Goal: Task Accomplishment & Management: Complete application form

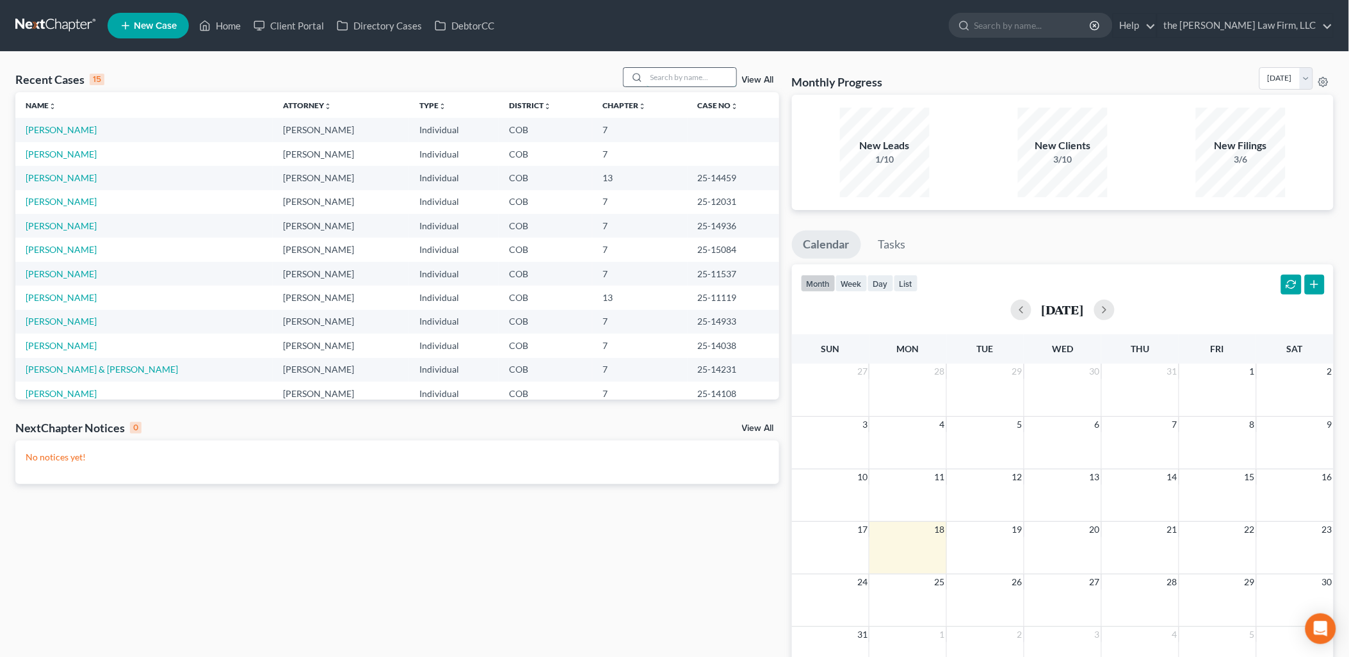
click at [683, 81] on input "search" at bounding box center [692, 77] width 90 height 19
type input "[PERSON_NAME]"
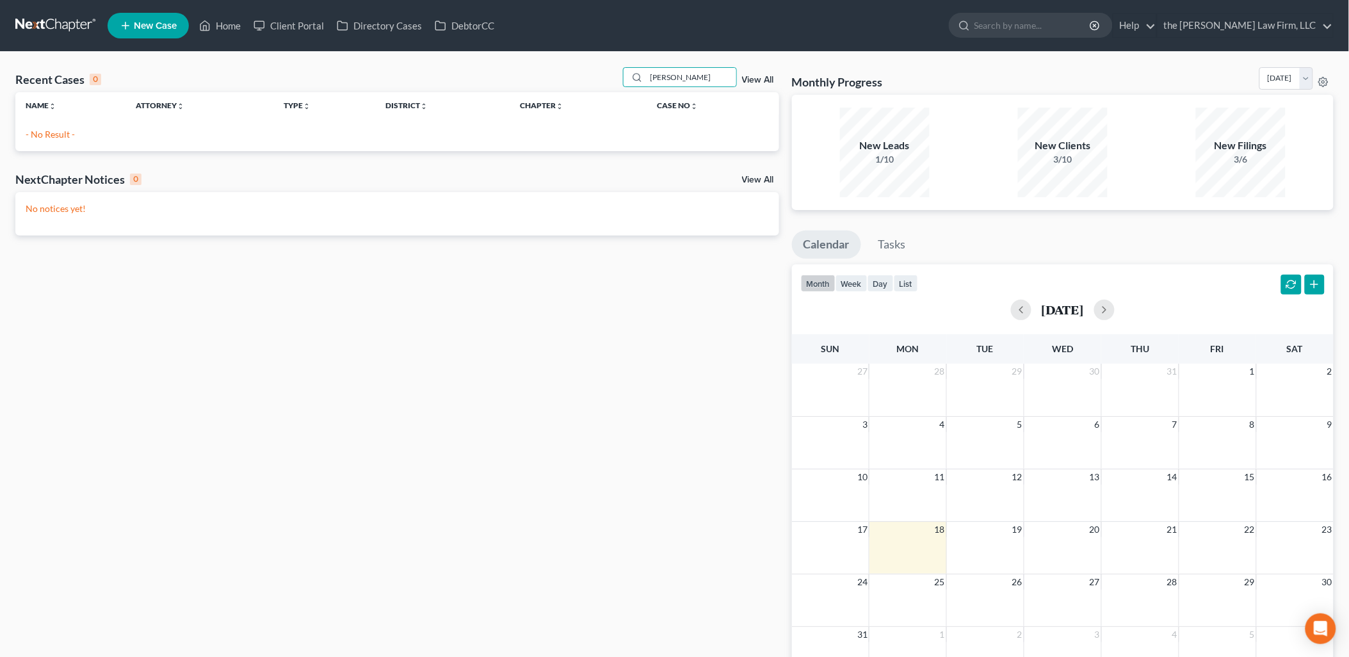
click at [161, 35] on link "New Case" at bounding box center [148, 26] width 81 height 26
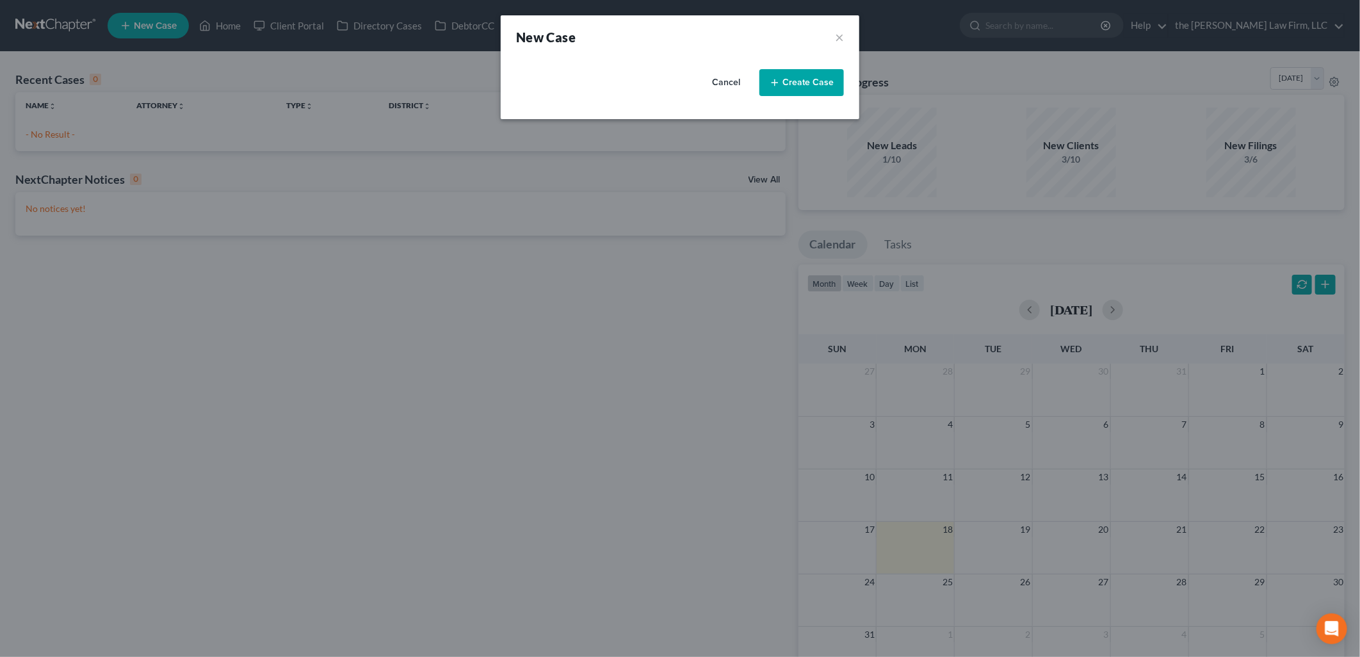
select select "11"
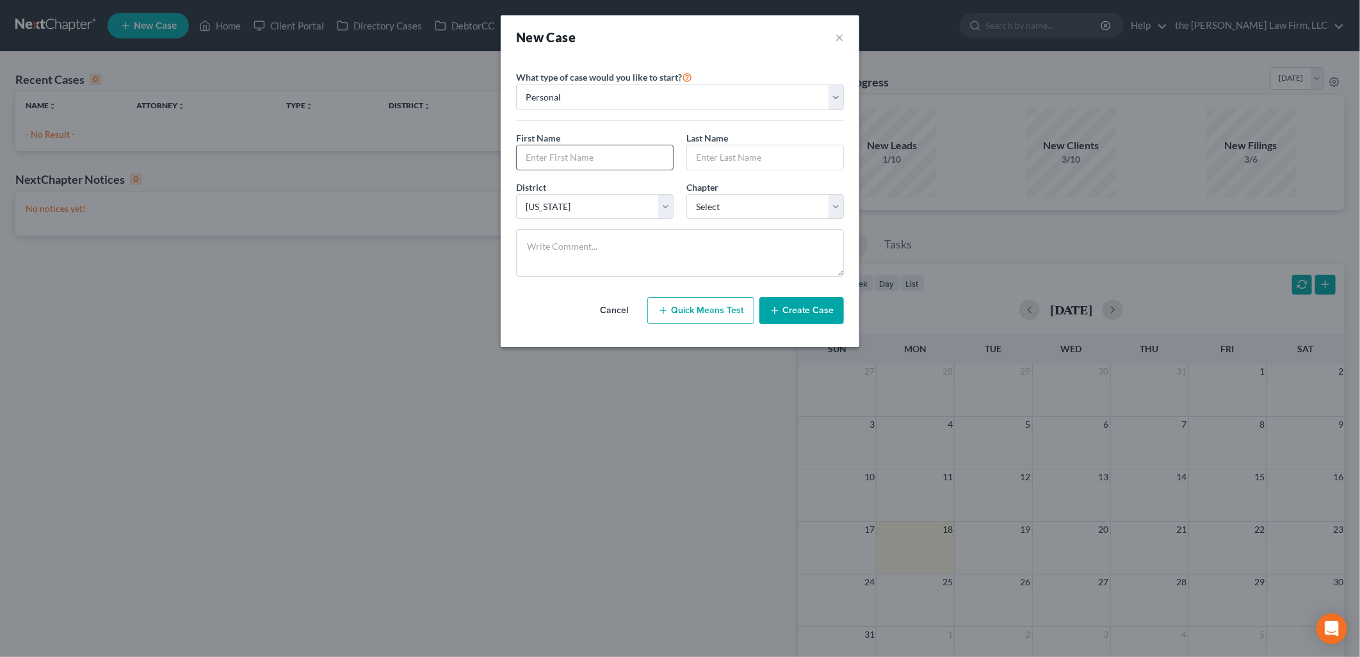
click at [595, 156] on input "text" at bounding box center [595, 157] width 156 height 24
type input "[PERSON_NAME]"
click at [770, 214] on select "Select 7 11 12 13" at bounding box center [765, 207] width 158 height 26
select select "0"
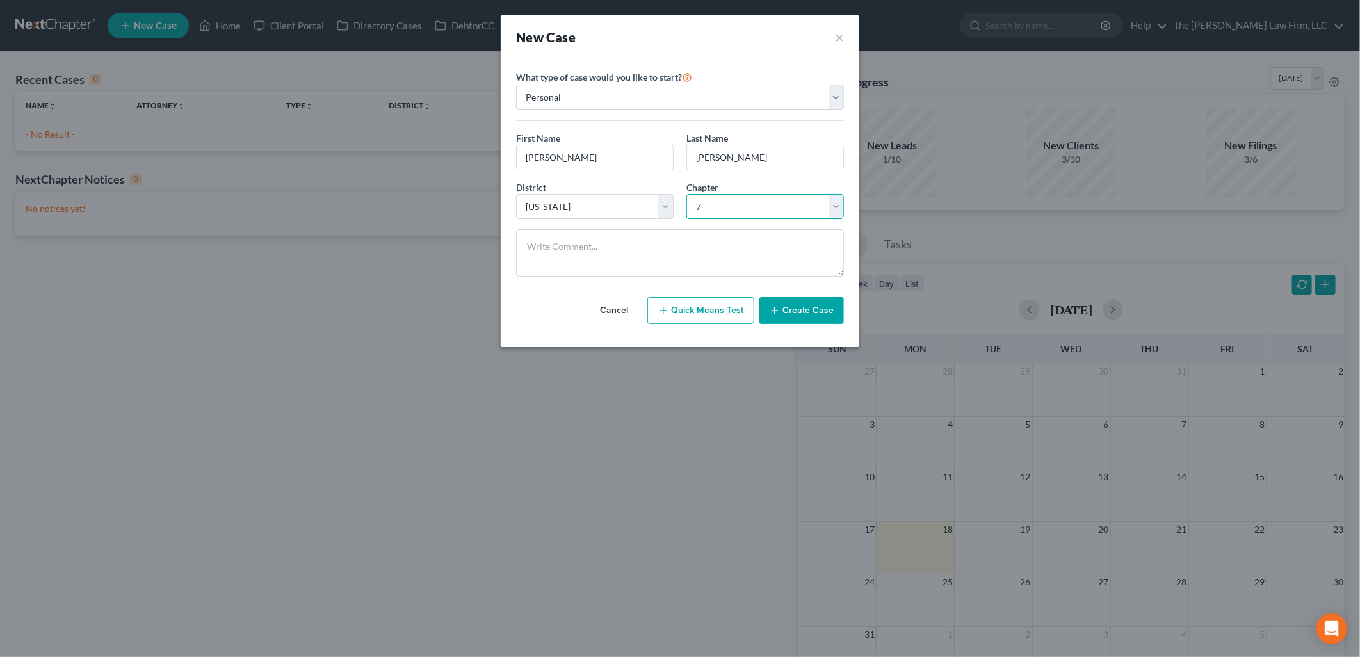
click at [686, 194] on select "Select 7 11 12 13" at bounding box center [765, 207] width 158 height 26
click at [798, 314] on button "Create Case" at bounding box center [801, 310] width 85 height 27
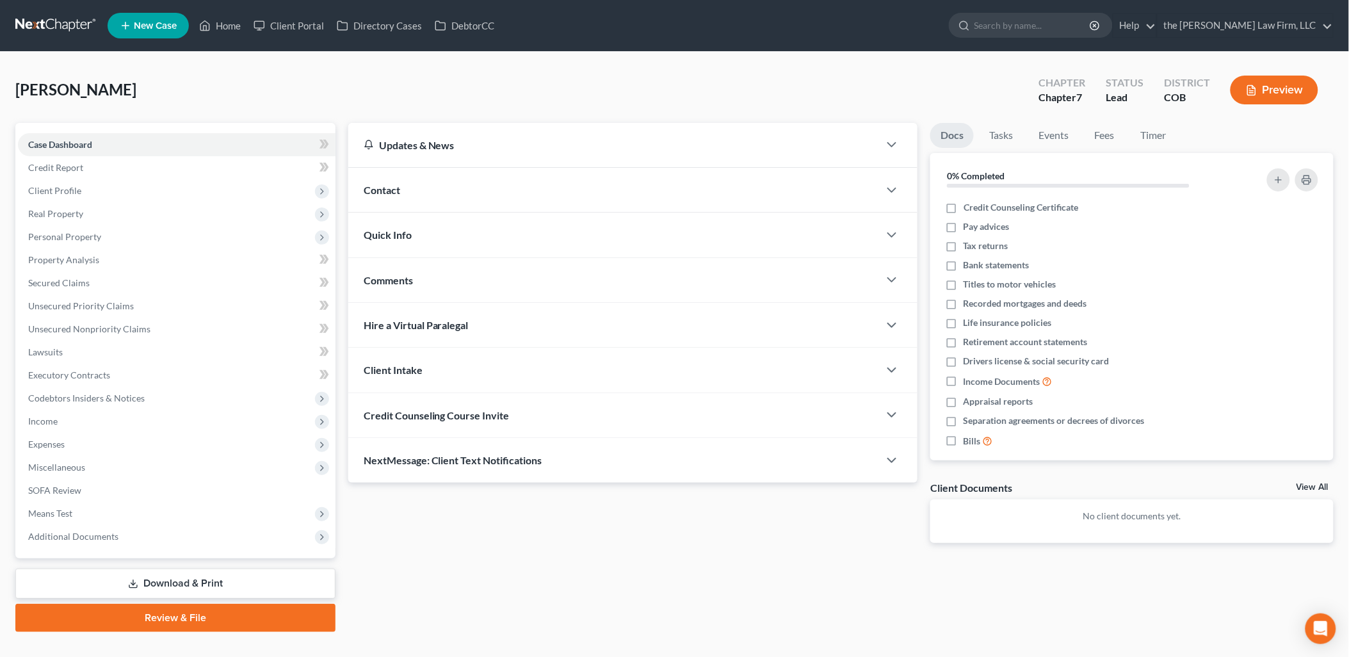
click at [478, 417] on span "Credit Counseling Course Invite" at bounding box center [437, 415] width 146 height 12
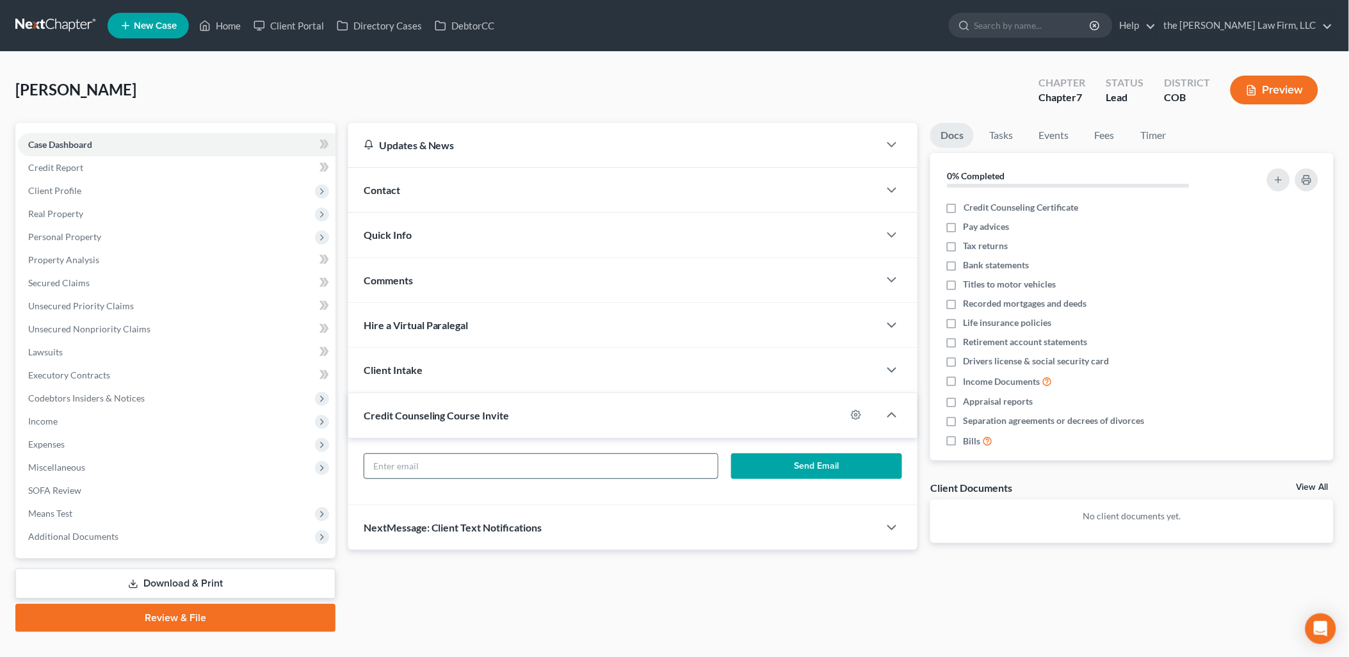
click at [508, 457] on input "text" at bounding box center [540, 466] width 353 height 24
drag, startPoint x: 508, startPoint y: 457, endPoint x: 291, endPoint y: 436, distance: 218.7
click at [291, 436] on div "Petition Navigation Case Dashboard Payments Invoices Payments Payments Credit R…" at bounding box center [674, 377] width 1331 height 509
type input "[EMAIL_ADDRESS][DOMAIN_NAME]"
click at [844, 462] on button "Send Email" at bounding box center [816, 466] width 171 height 26
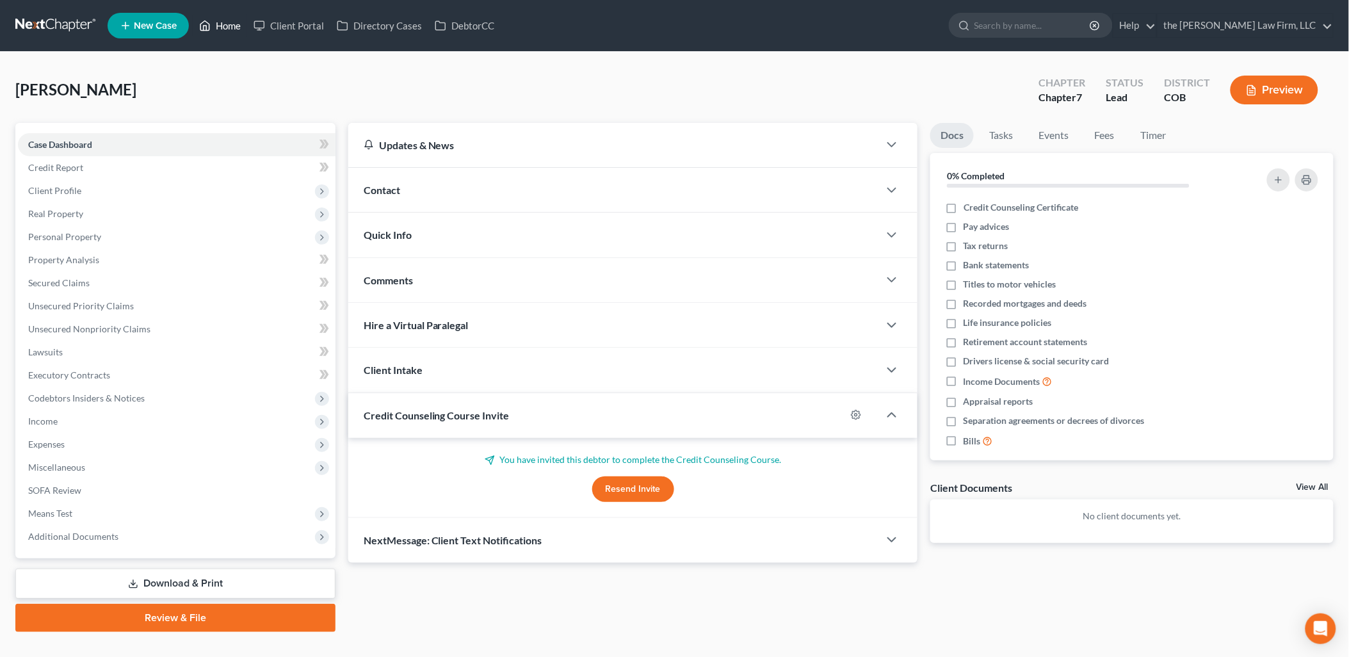
click at [213, 32] on link "Home" at bounding box center [220, 25] width 54 height 23
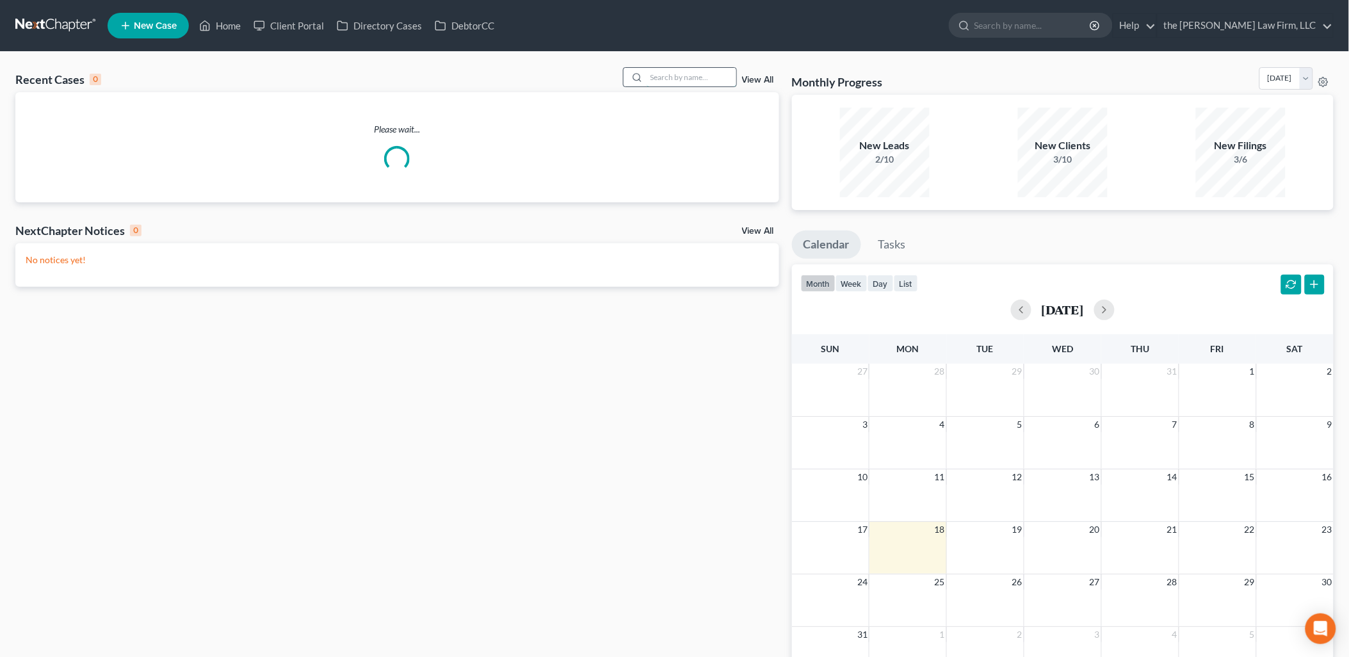
click at [708, 77] on input "search" at bounding box center [692, 77] width 90 height 19
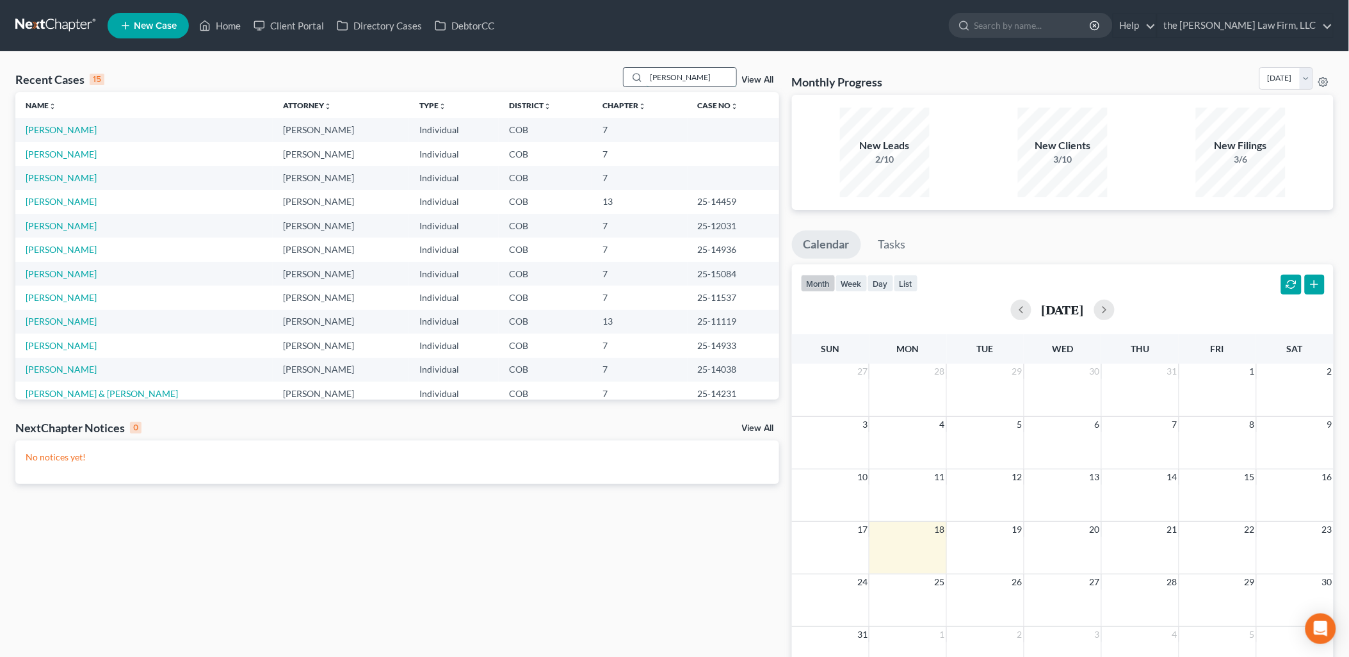
type input "[PERSON_NAME]"
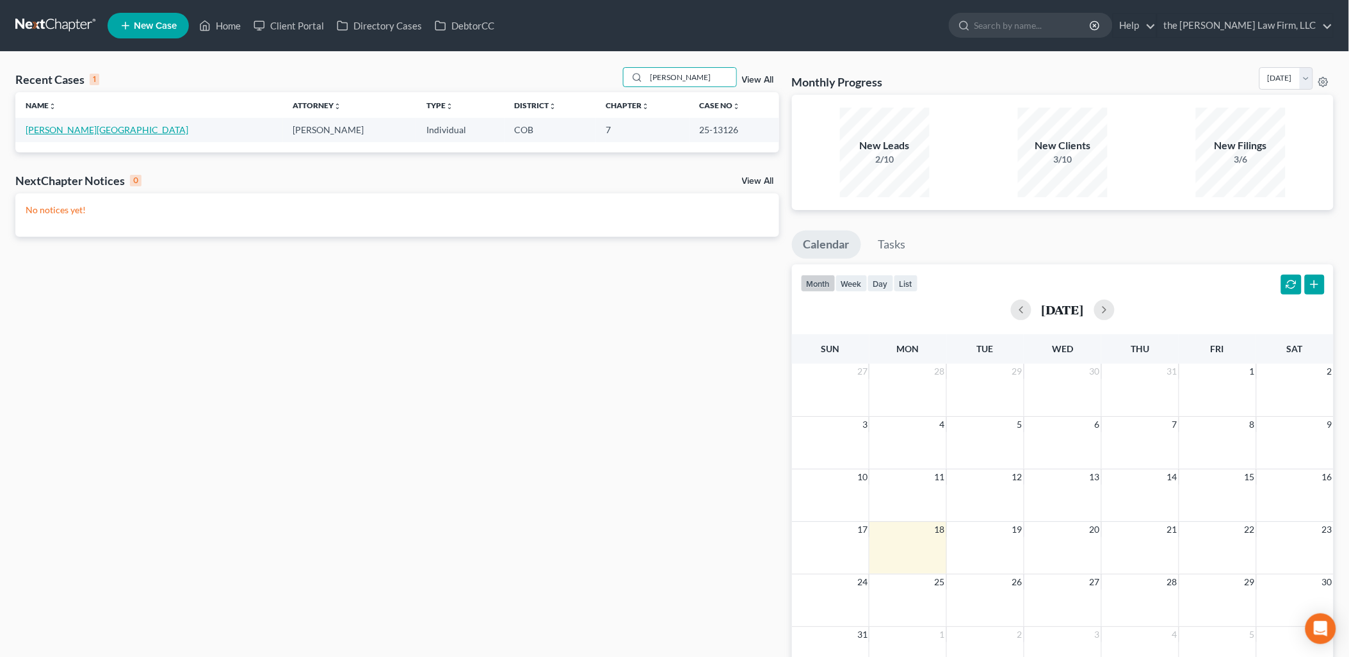
click at [61, 124] on link "[PERSON_NAME][GEOGRAPHIC_DATA]" at bounding box center [107, 129] width 163 height 11
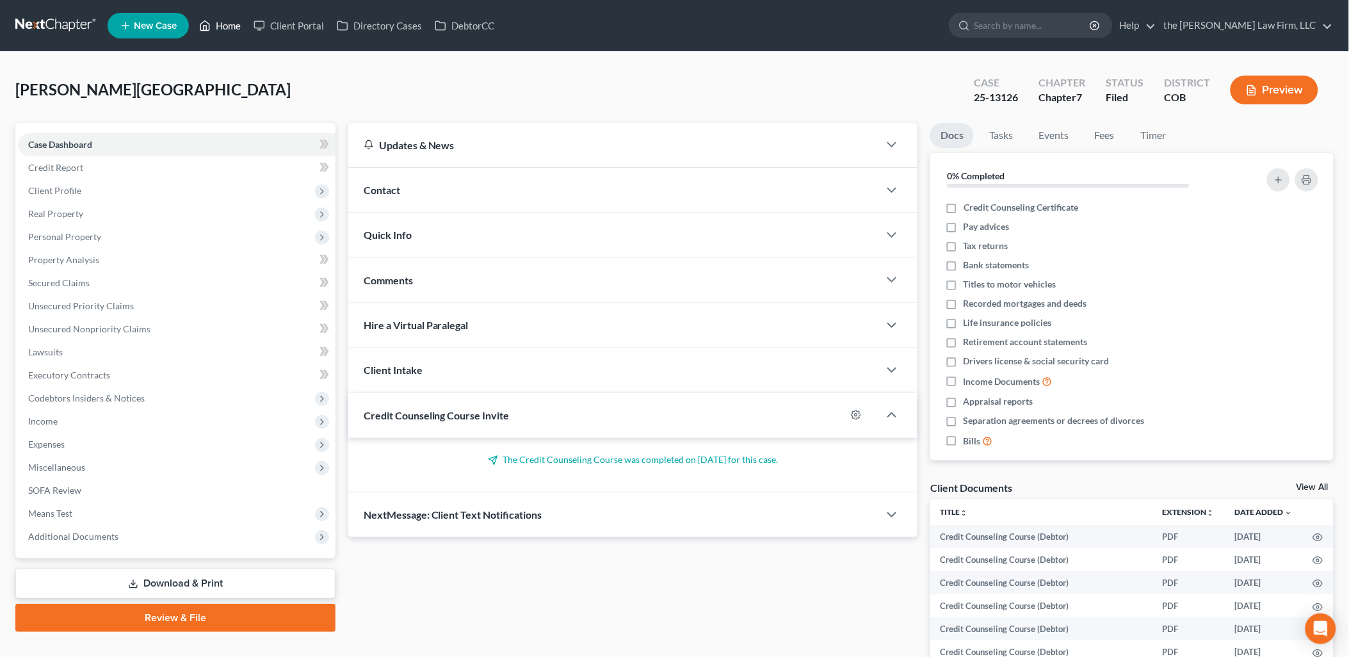
click at [218, 17] on link "Home" at bounding box center [220, 25] width 54 height 23
click at [79, 469] on span "Miscellaneous" at bounding box center [56, 467] width 57 height 11
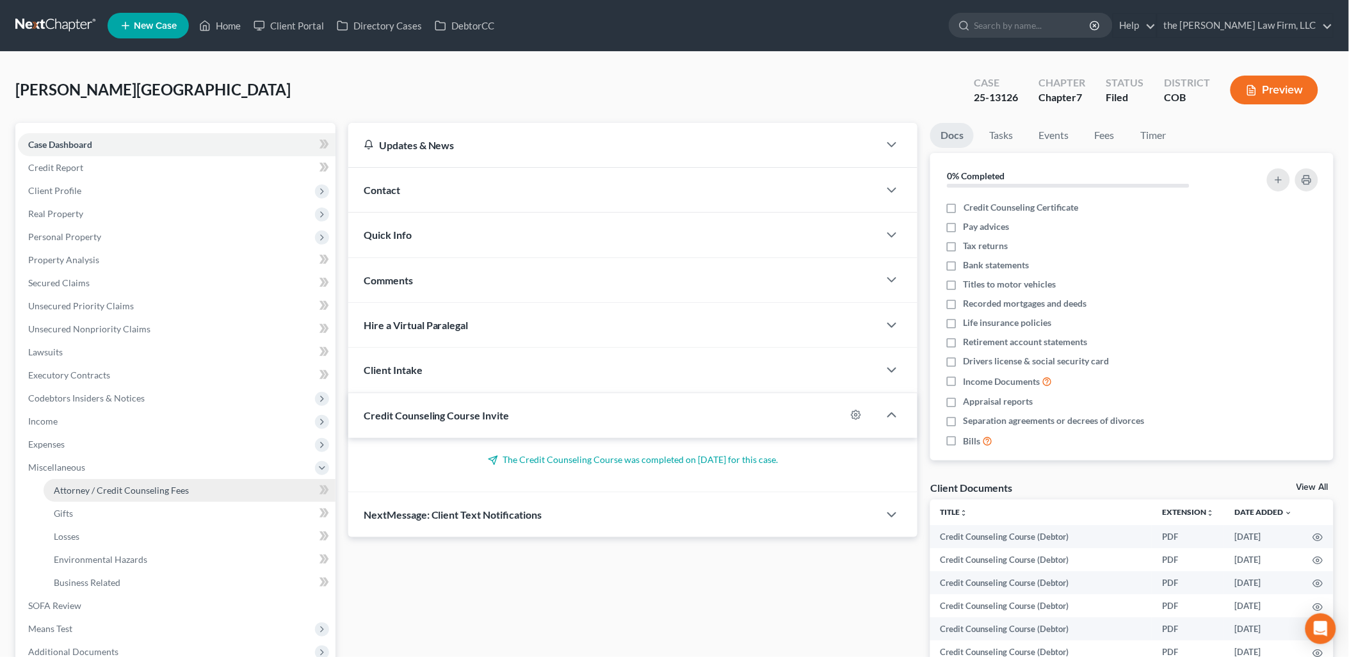
click at [86, 489] on span "Attorney / Credit Counseling Fees" at bounding box center [121, 490] width 135 height 11
select select "0"
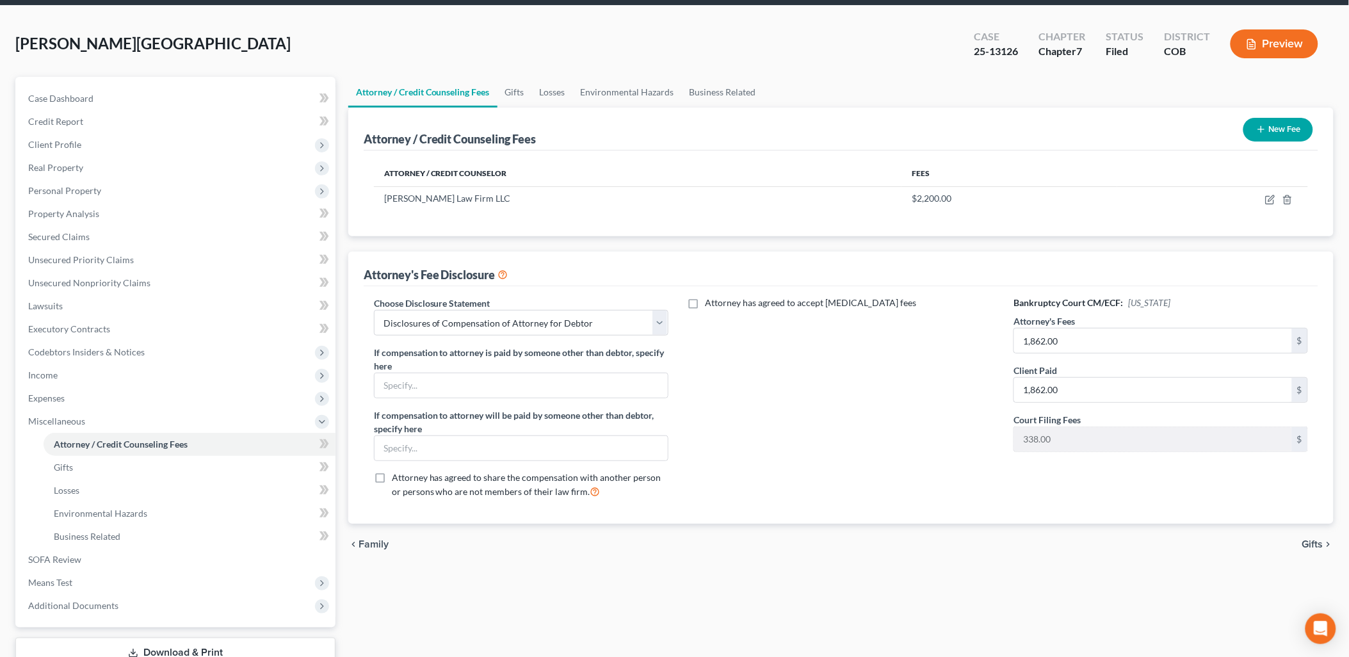
scroll to position [71, 0]
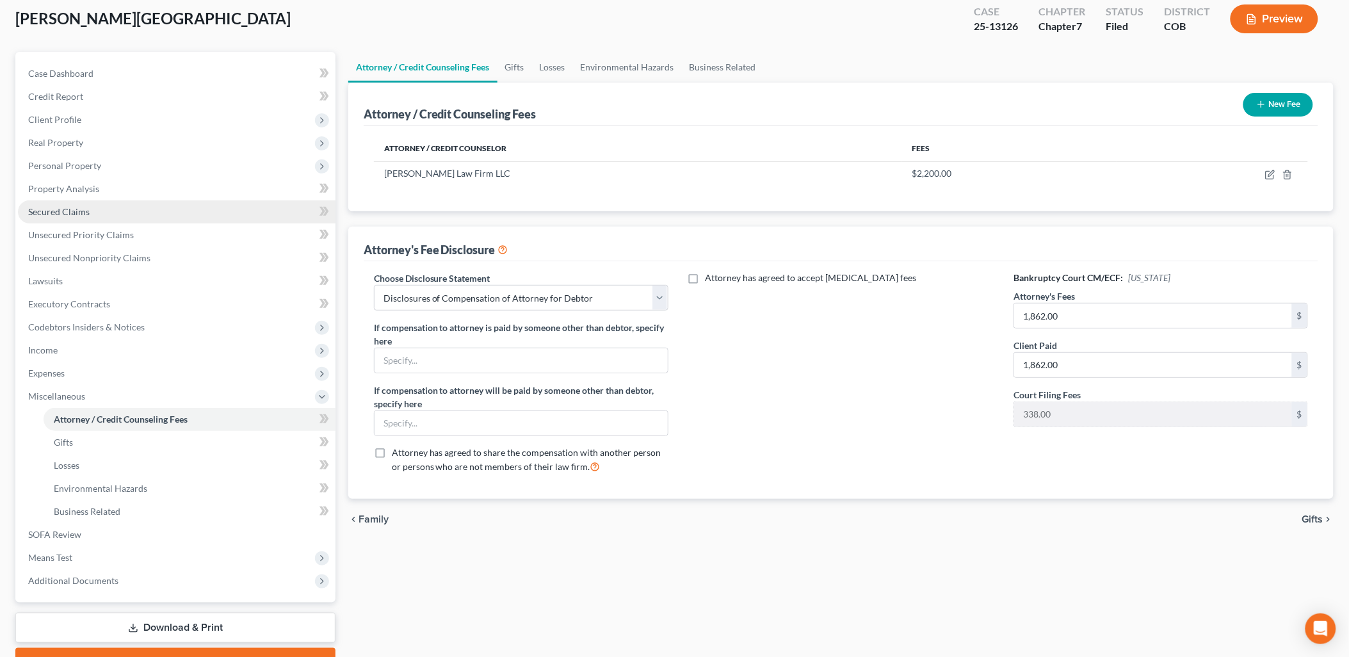
click at [81, 211] on span "Secured Claims" at bounding box center [58, 211] width 61 height 11
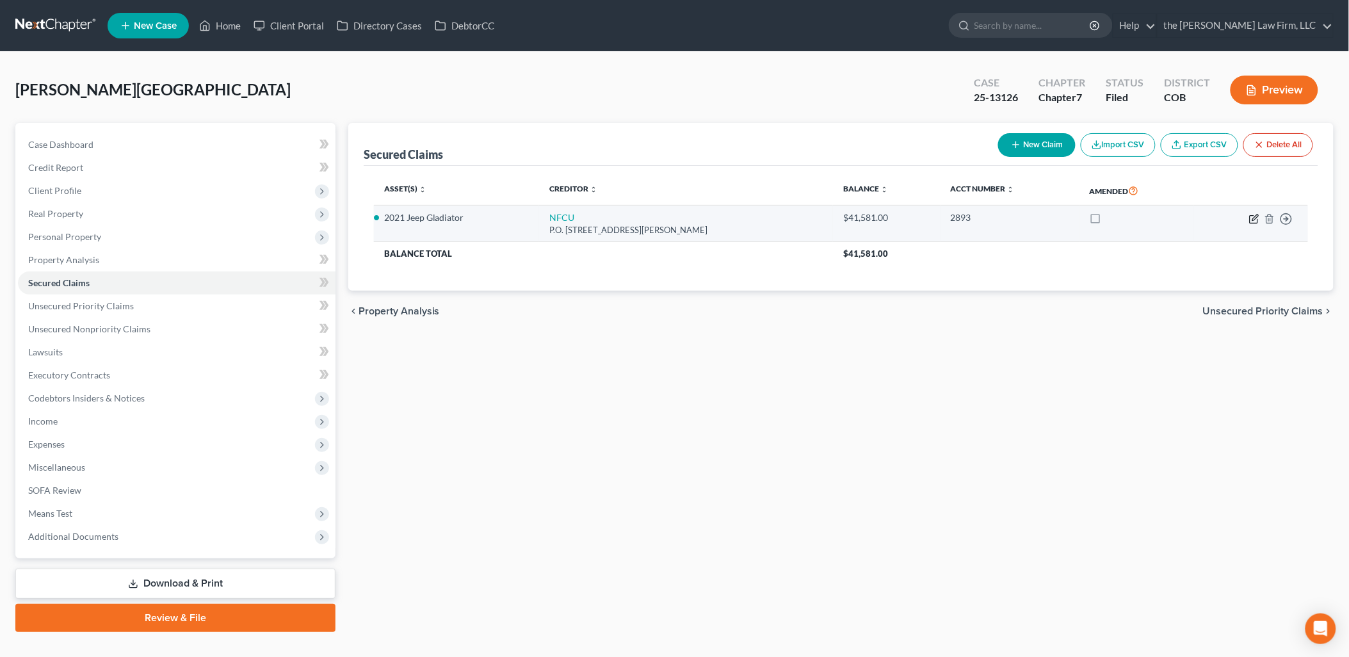
click at [1258, 221] on icon "button" at bounding box center [1254, 219] width 10 height 10
select select "48"
select select "4"
select select "0"
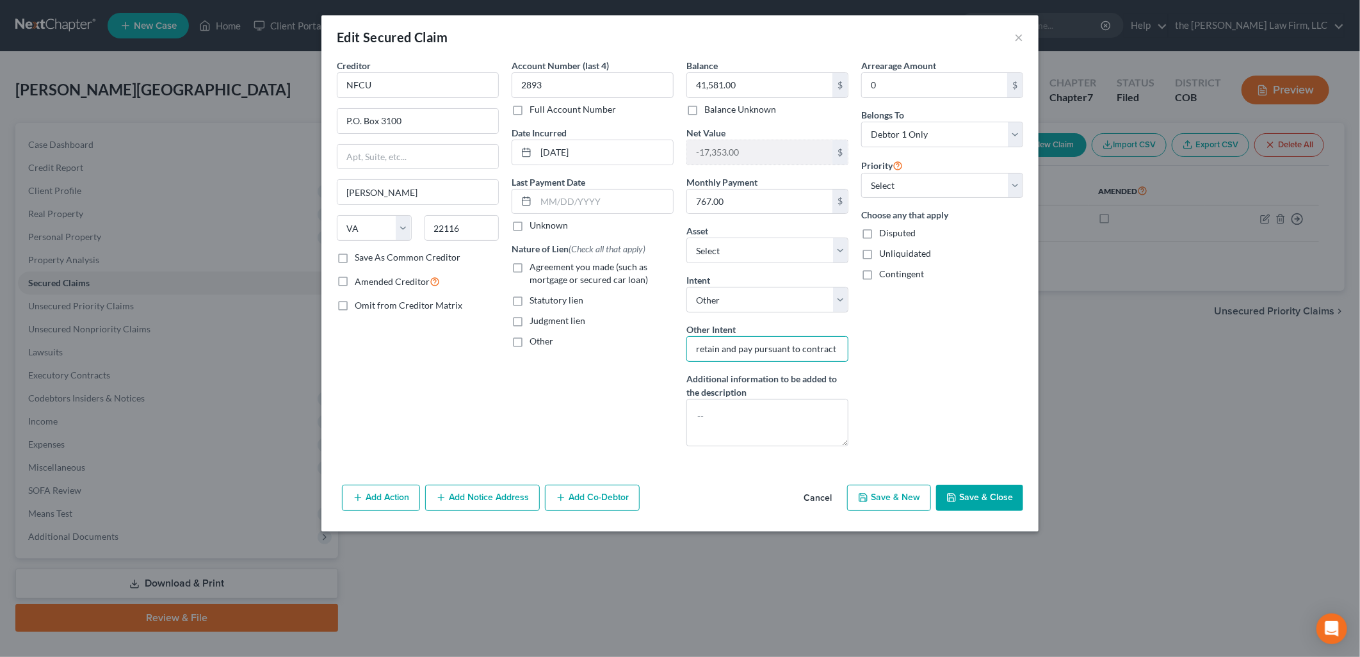
drag, startPoint x: 834, startPoint y: 348, endPoint x: 660, endPoint y: 346, distance: 173.5
click at [660, 346] on div "Creditor * NFCU P.O. [GEOGRAPHIC_DATA][PERSON_NAME] [US_STATE] AK AR AZ CA CO C…" at bounding box center [679, 258] width 699 height 398
click at [741, 307] on select "Select Surrender Redeem Reaffirm Avoid Other" at bounding box center [767, 300] width 162 height 26
select select "0"
click at [686, 287] on select "Select Surrender Redeem Reaffirm Avoid Other" at bounding box center [767, 300] width 162 height 26
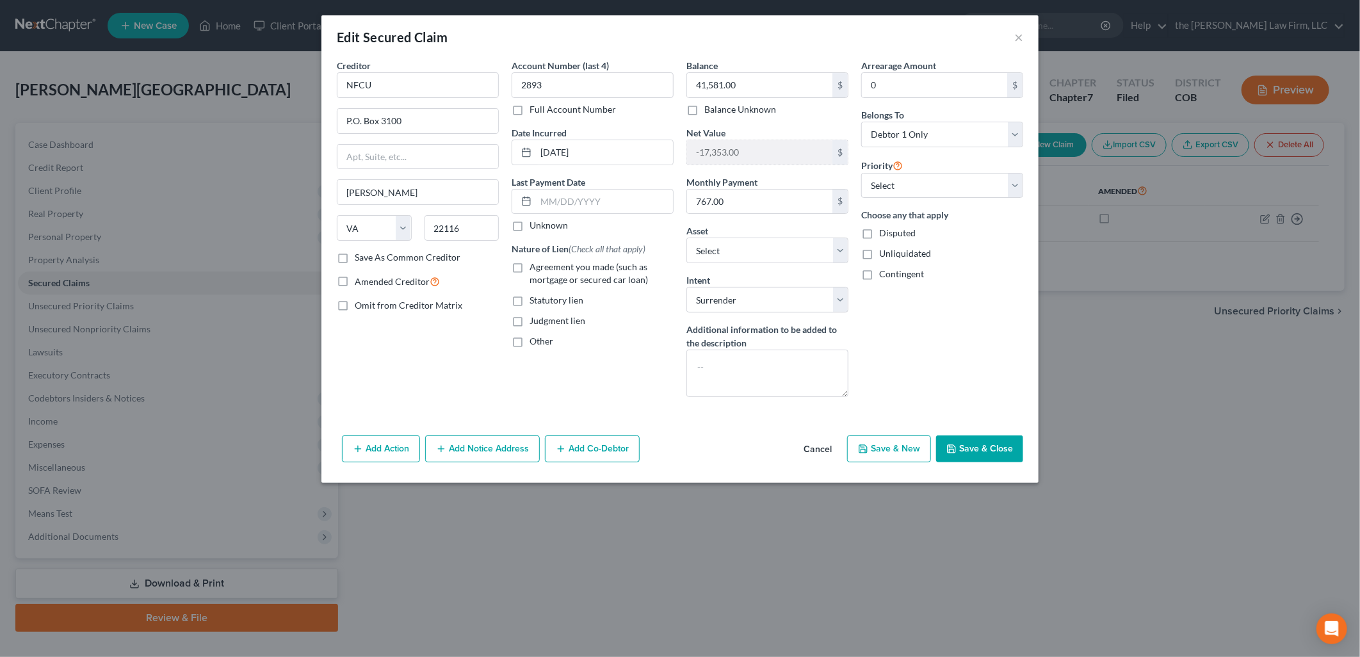
click at [993, 452] on button "Save & Close" at bounding box center [979, 448] width 87 height 27
select select "10"
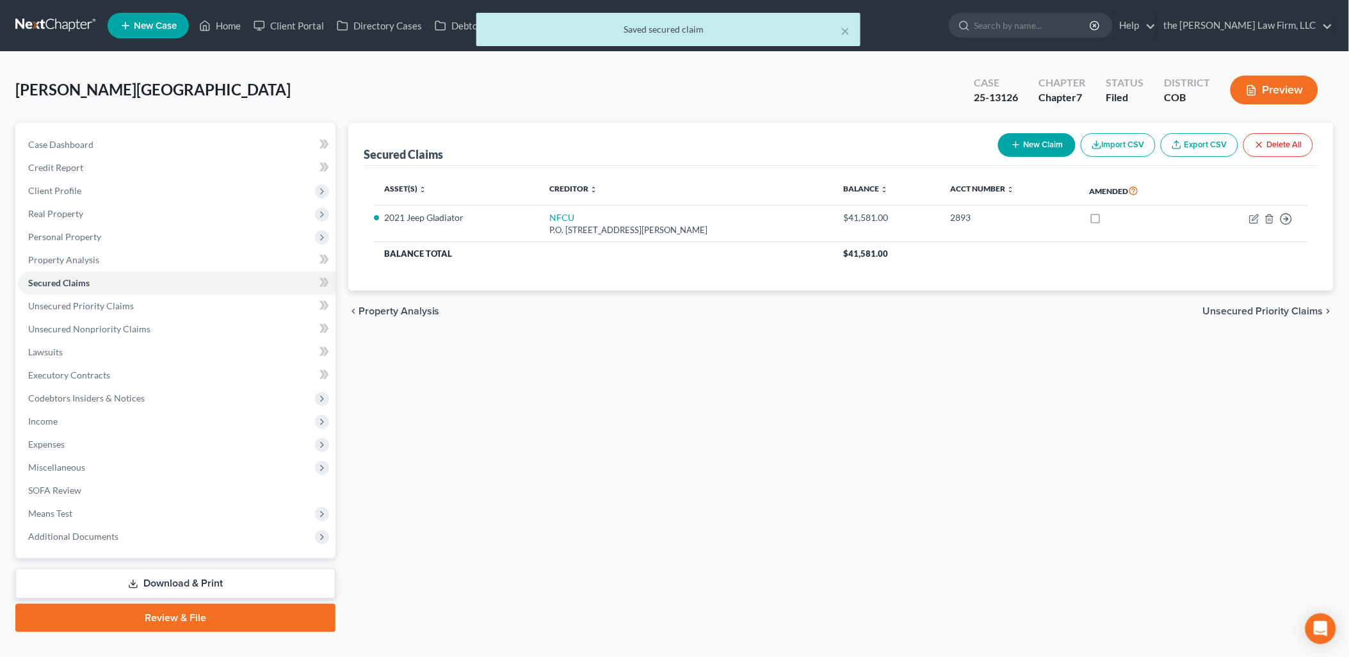
click at [209, 581] on link "Download & Print" at bounding box center [175, 584] width 320 height 30
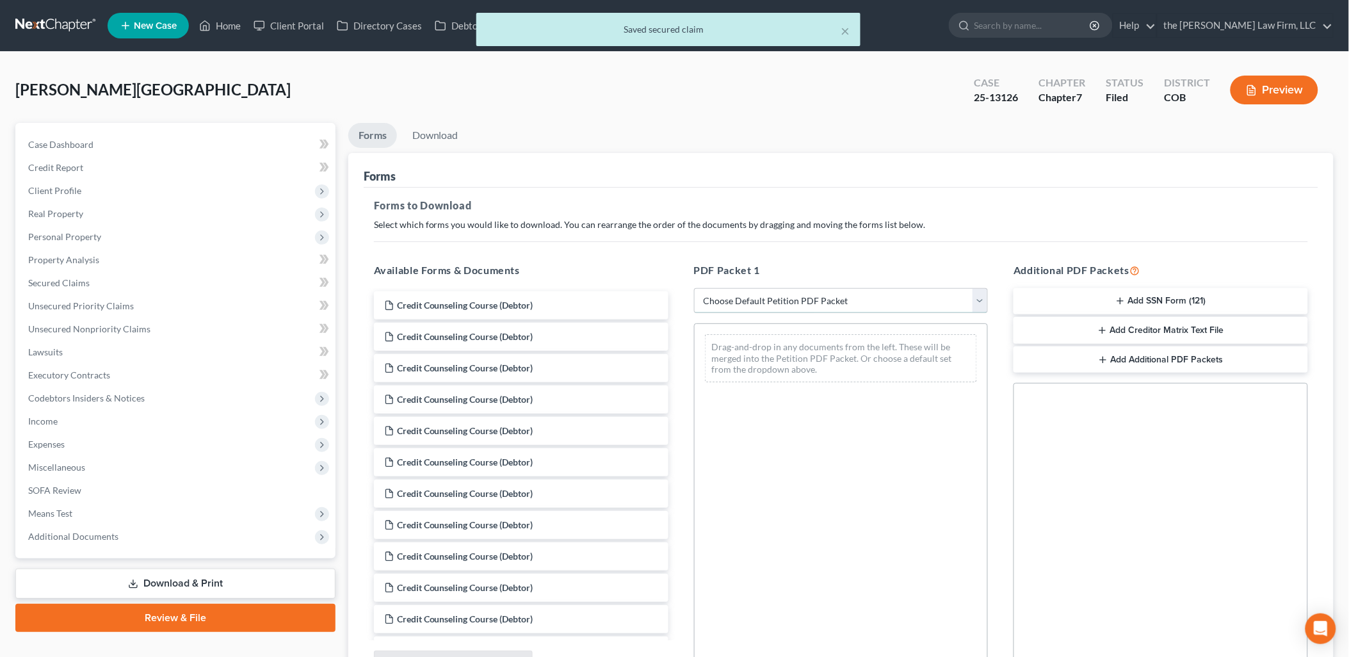
click at [764, 311] on select "Choose Default Petition PDF Packet Complete Bankruptcy Petition (all forms and …" at bounding box center [841, 301] width 295 height 26
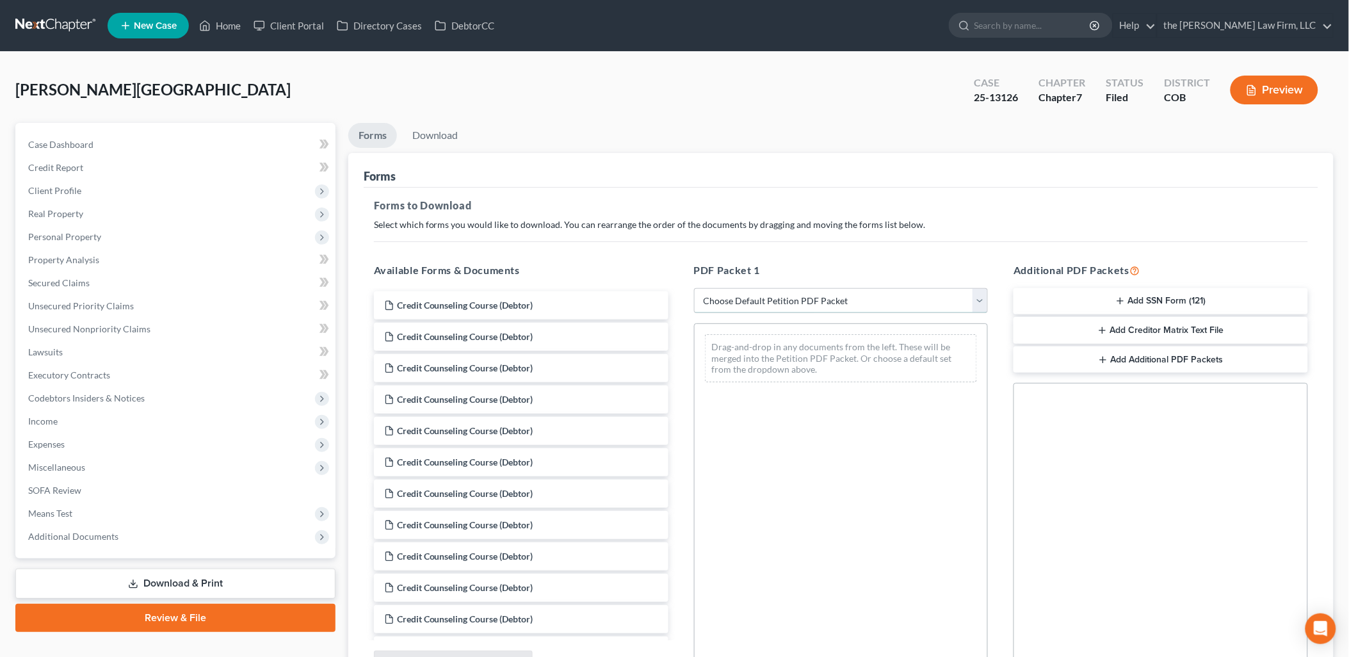
select select "2"
click at [694, 288] on select "Choose Default Petition PDF Packet Complete Bankruptcy Petition (all forms and …" at bounding box center [841, 301] width 295 height 26
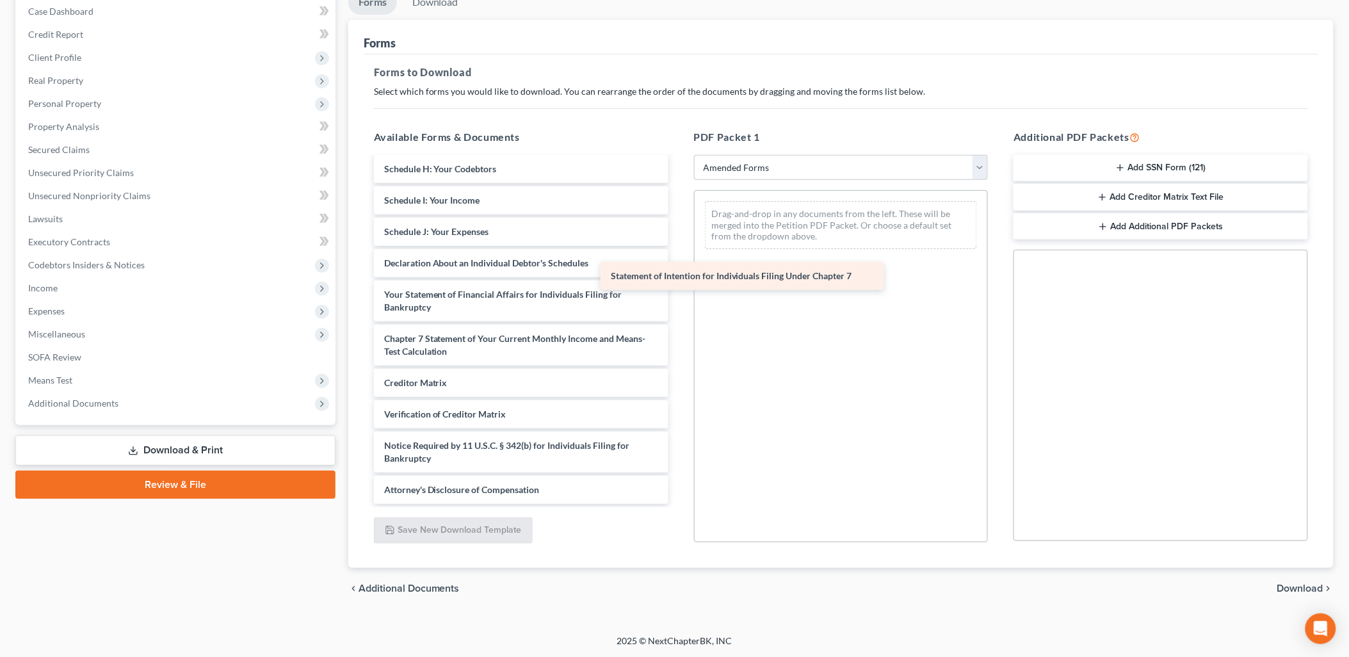
scroll to position [222, 0]
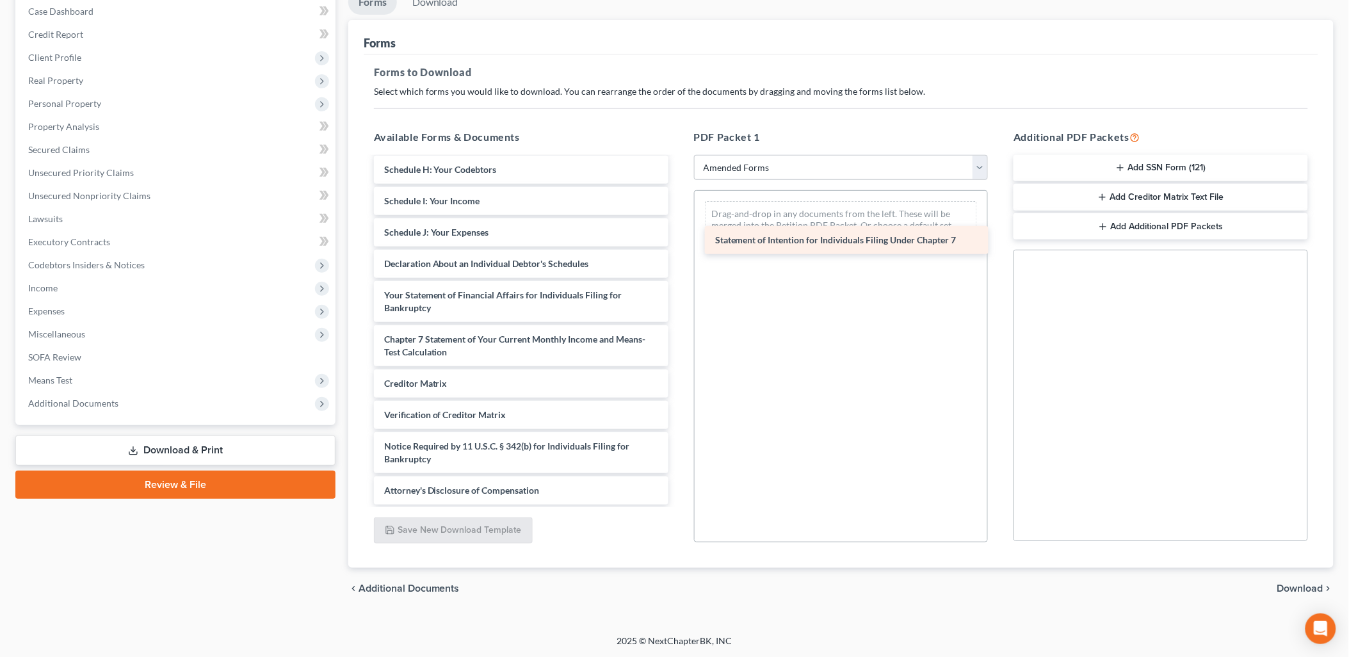
drag, startPoint x: 458, startPoint y: 312, endPoint x: 811, endPoint y: 224, distance: 363.1
click at [679, 224] on div "Statement of Intention for Individuals Filing Under Chapter 7 Voluntary Petitio…" at bounding box center [521, 220] width 315 height 569
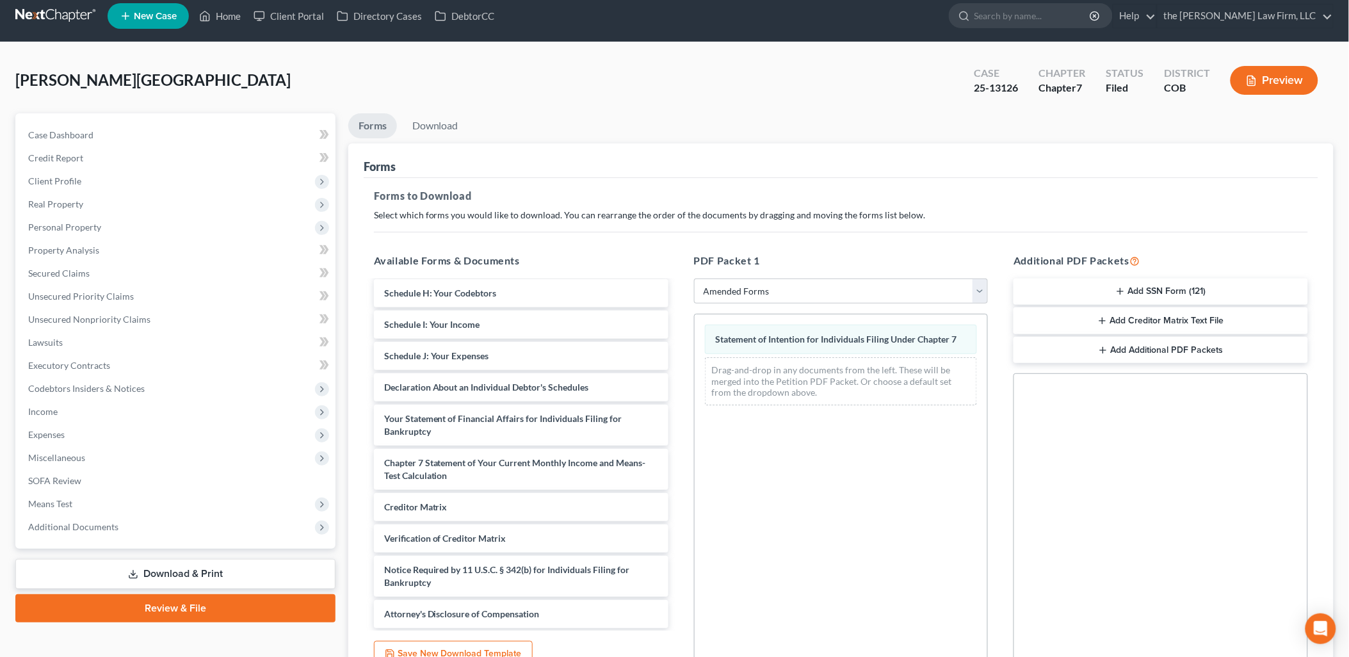
scroll to position [0, 0]
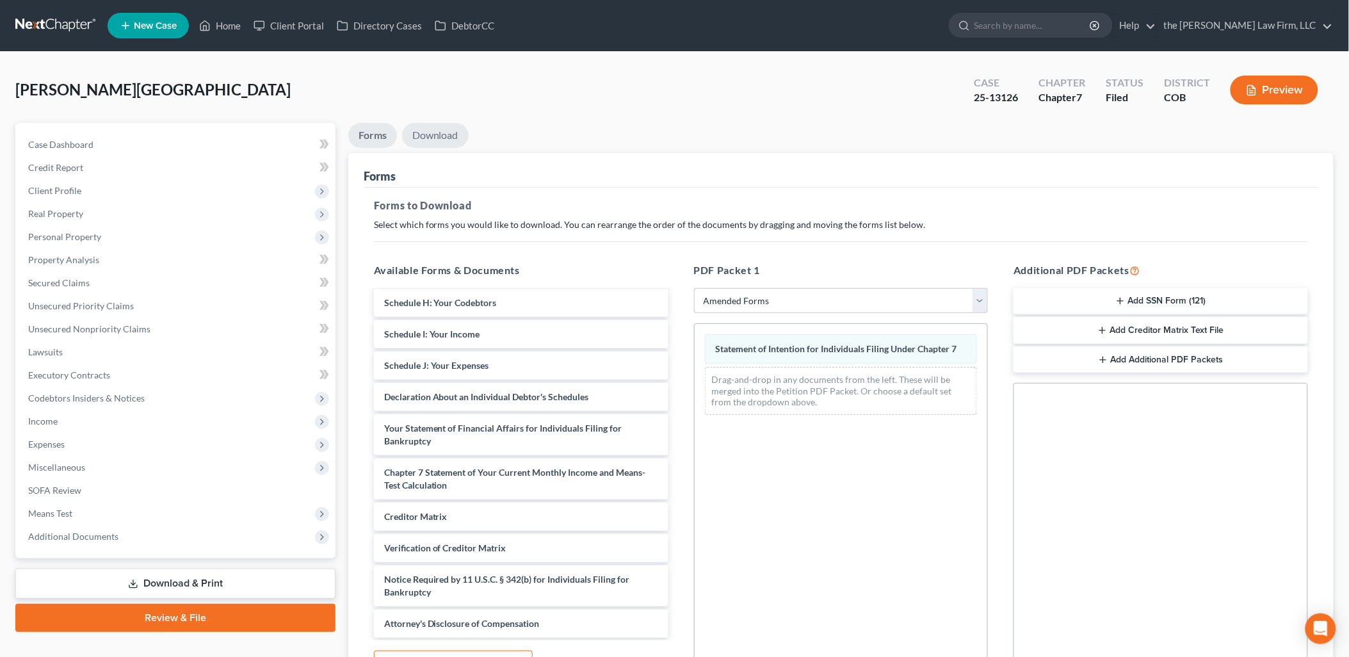
click at [442, 137] on link "Download" at bounding box center [435, 135] width 67 height 25
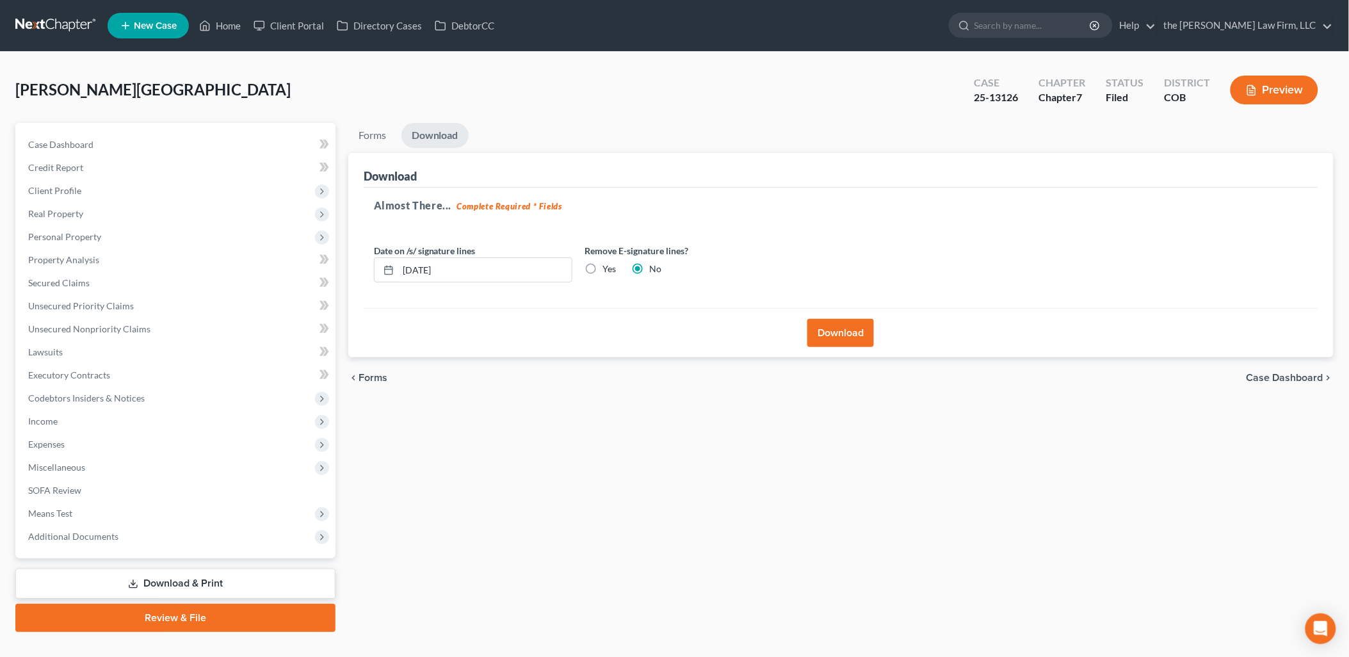
click at [862, 333] on button "Download" at bounding box center [840, 333] width 67 height 28
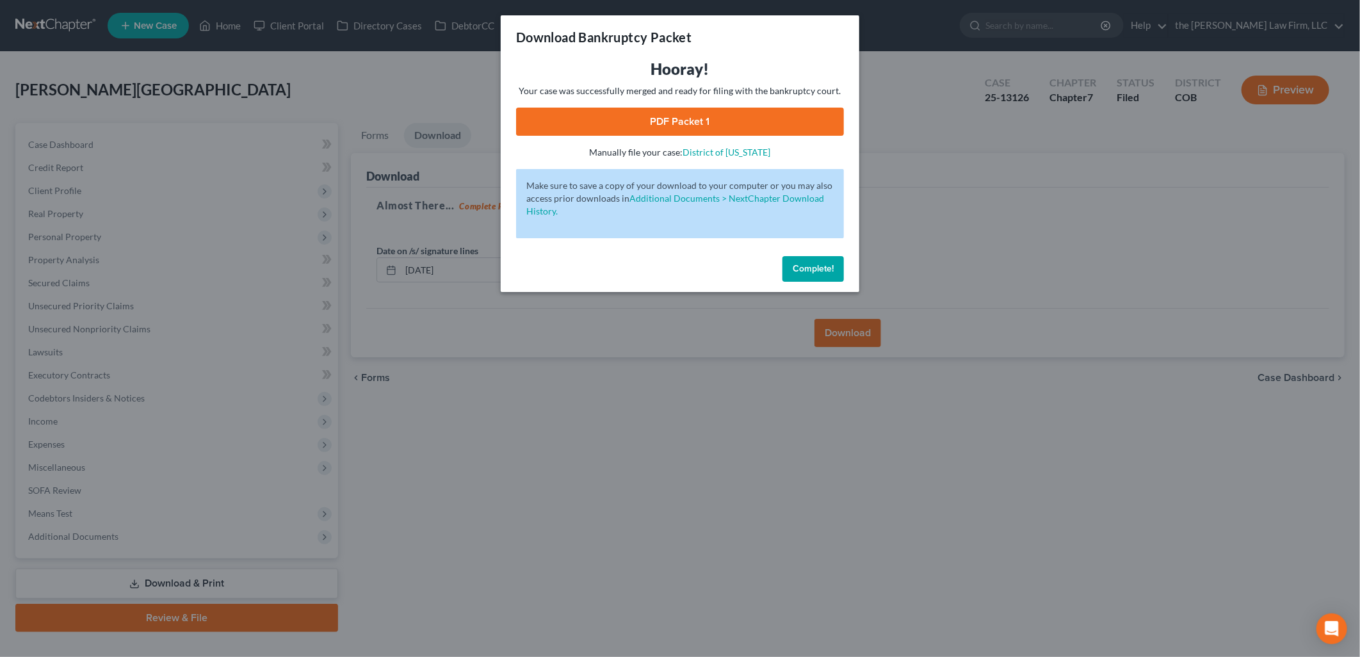
click at [712, 117] on link "PDF Packet 1" at bounding box center [680, 122] width 328 height 28
click at [834, 270] on button "Complete!" at bounding box center [812, 269] width 61 height 26
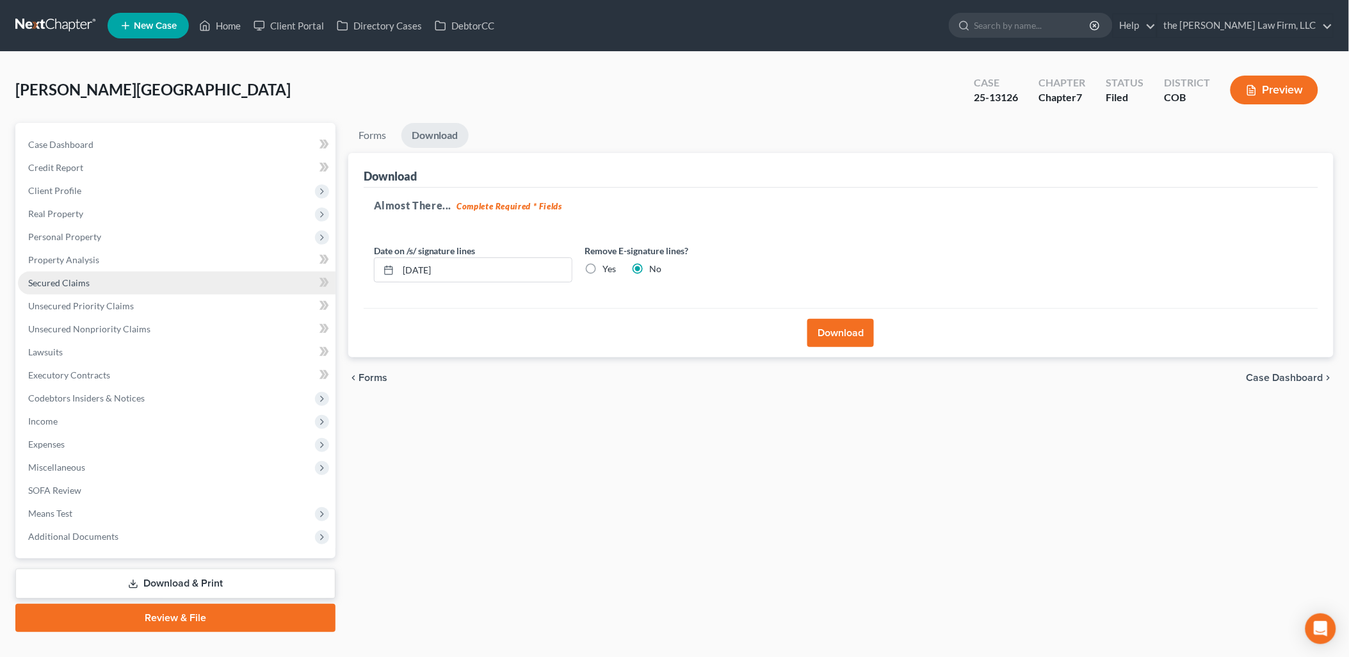
click at [80, 279] on span "Secured Claims" at bounding box center [58, 282] width 61 height 11
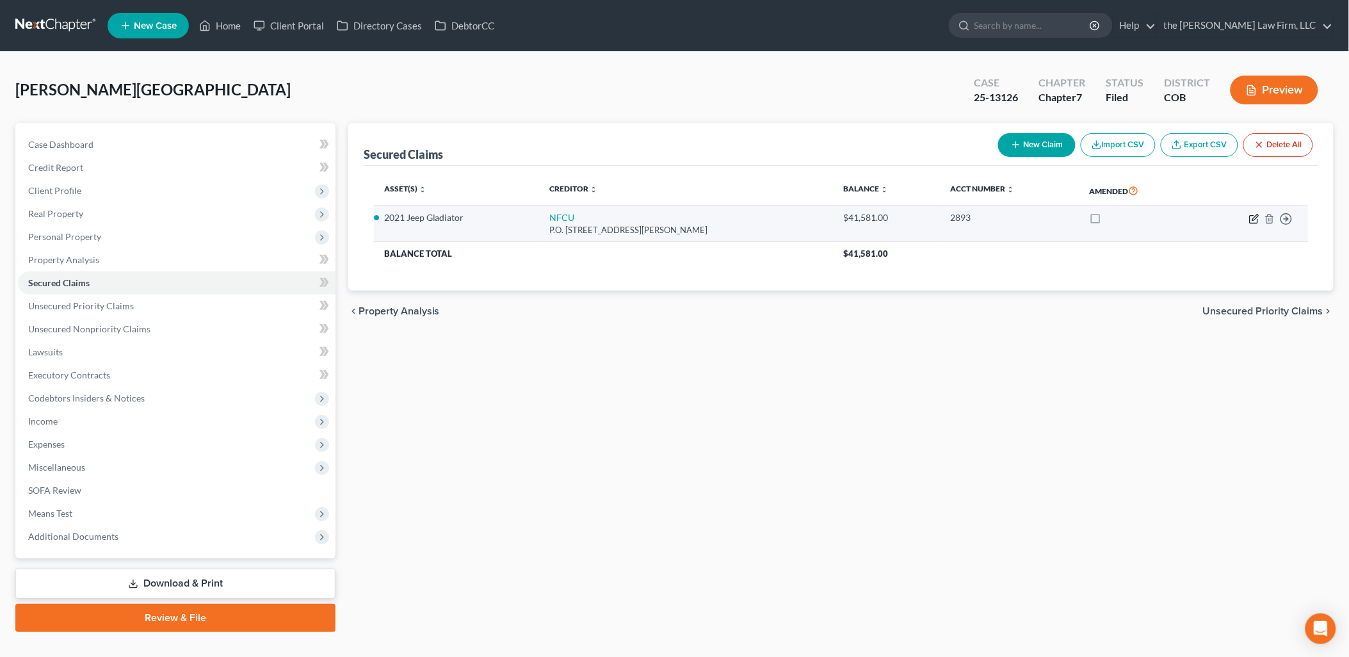
click at [1256, 218] on icon "button" at bounding box center [1255, 218] width 6 height 6
select select "48"
select select "0"
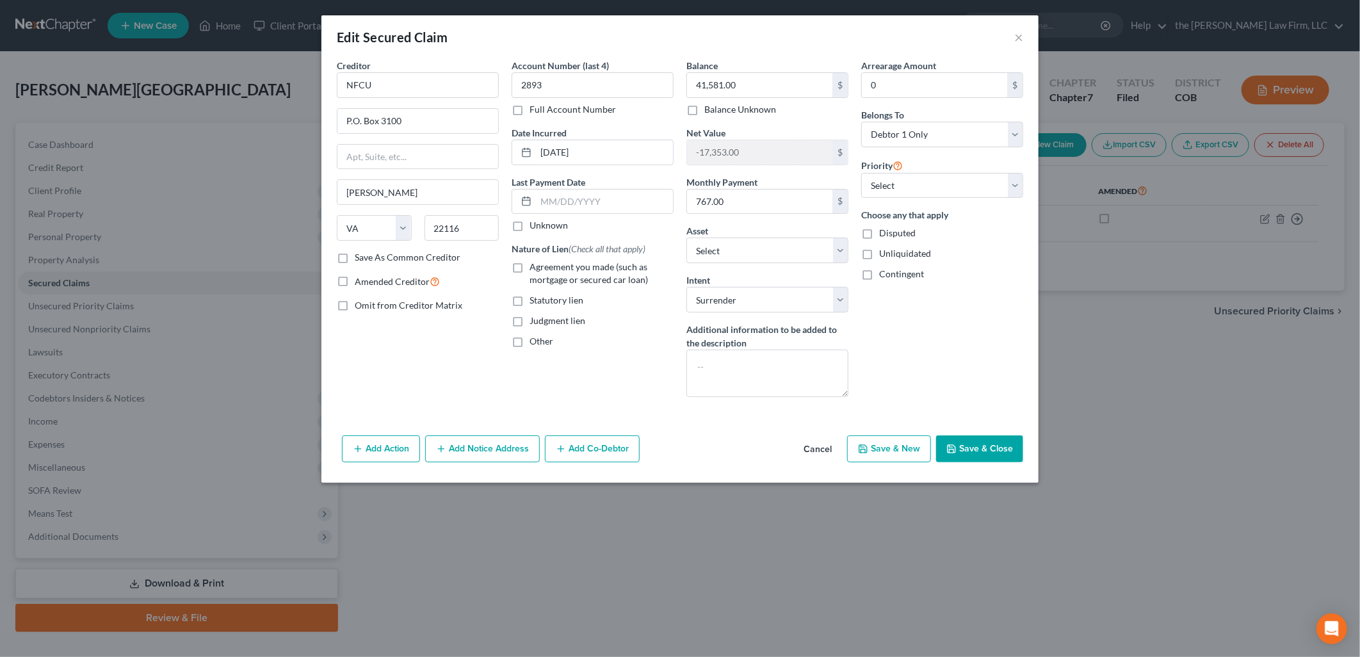
click at [978, 451] on button "Save & Close" at bounding box center [979, 448] width 87 height 27
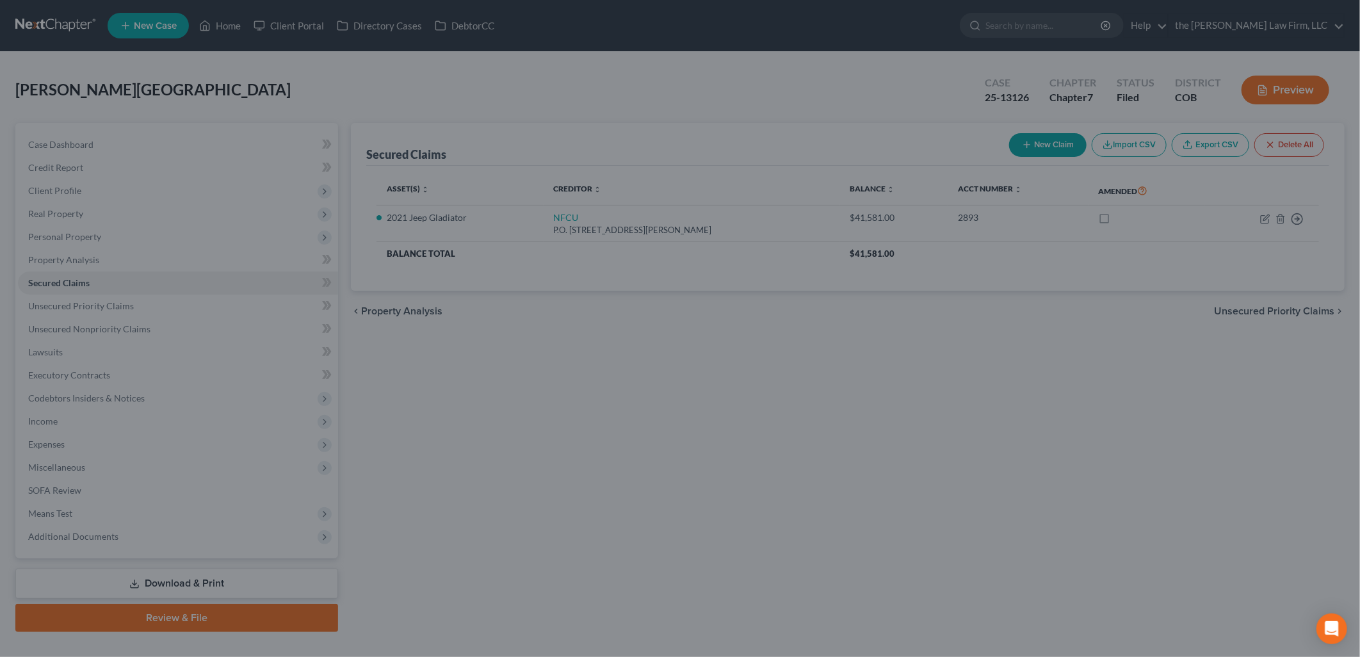
select select "10"
